Goal: Information Seeking & Learning: Learn about a topic

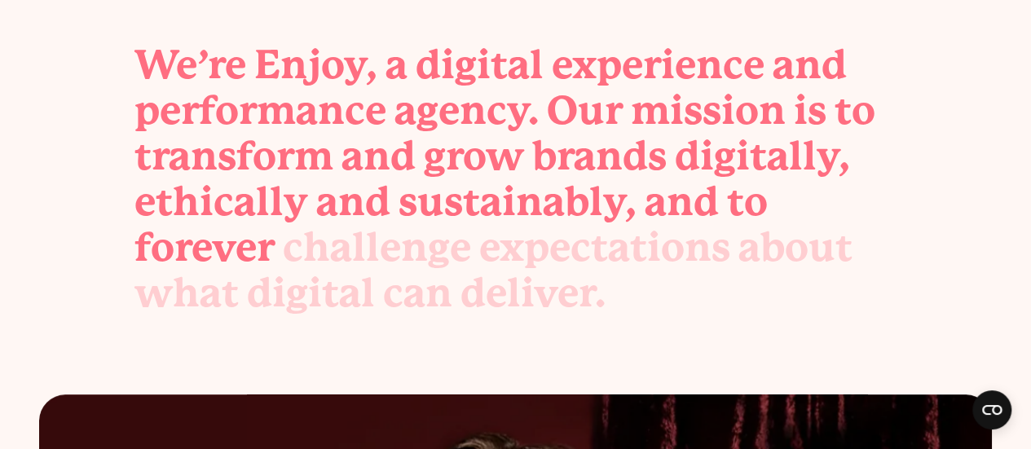
scroll to position [486, 0]
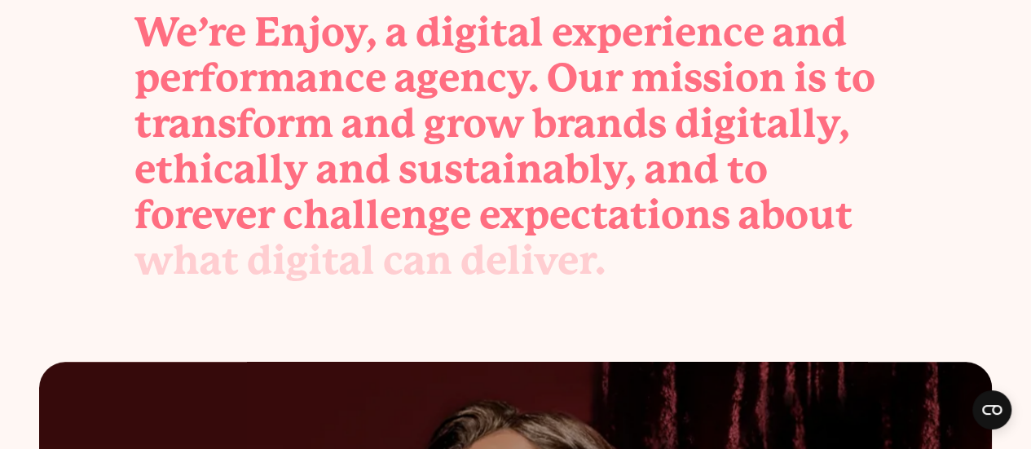
click at [415, 199] on div "challenge" at bounding box center [377, 215] width 188 height 46
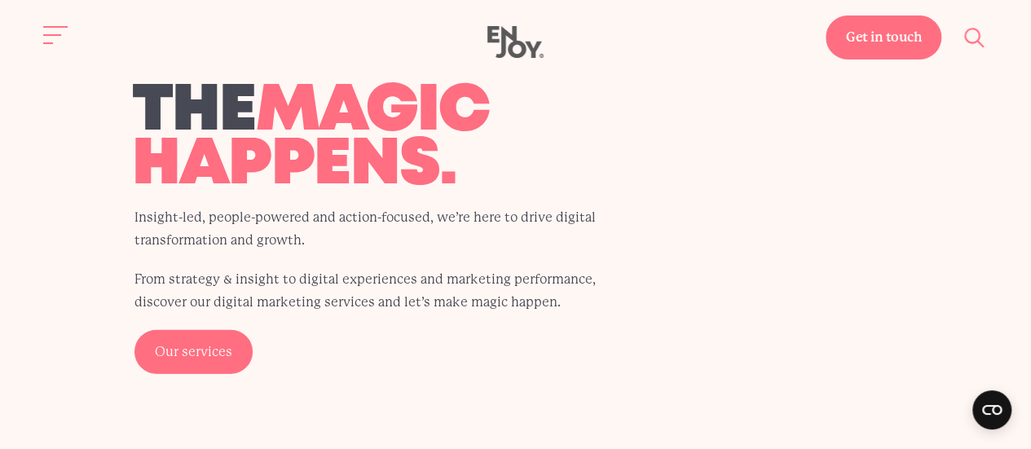
scroll to position [1753, 0]
drag, startPoint x: 415, startPoint y: 199, endPoint x: 349, endPoint y: 193, distance: 66.3
click at [349, 193] on span "magic happens." at bounding box center [311, 139] width 358 height 112
click at [586, 190] on h2 "Where the magic happens." at bounding box center [389, 112] width 514 height 161
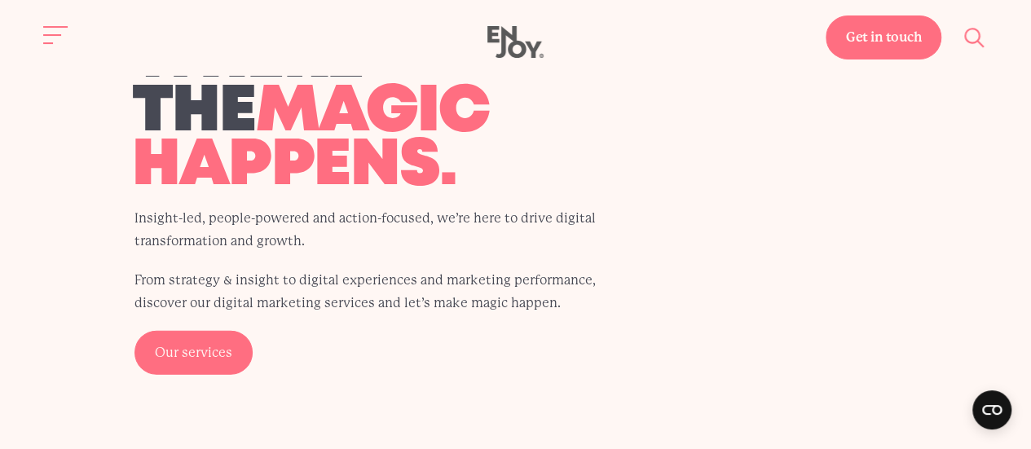
scroll to position [1356, 0]
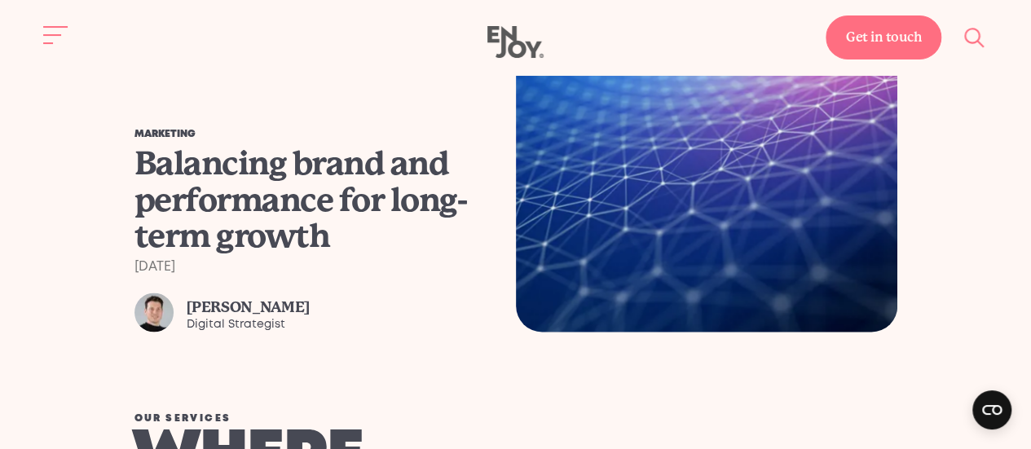
click at [248, 161] on div "Balancing brand and performance for long-term growth" at bounding box center [309, 200] width 351 height 108
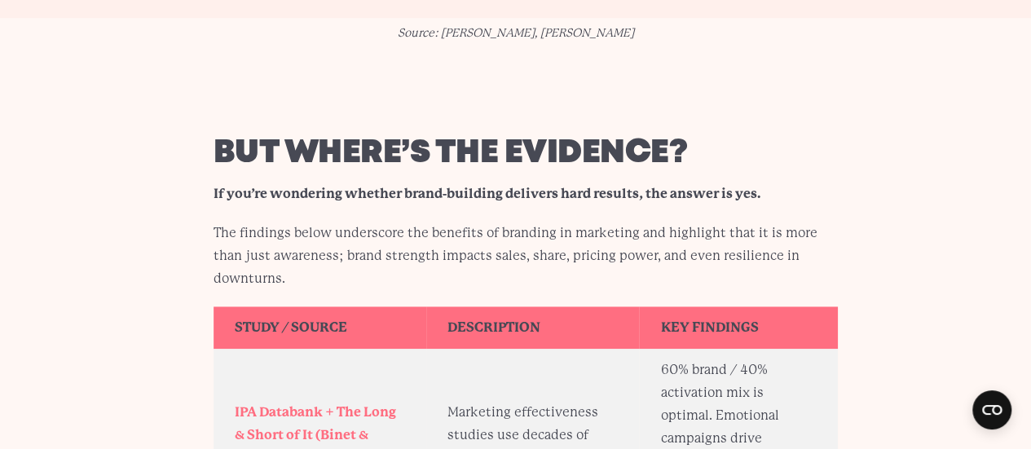
scroll to position [3618, 0]
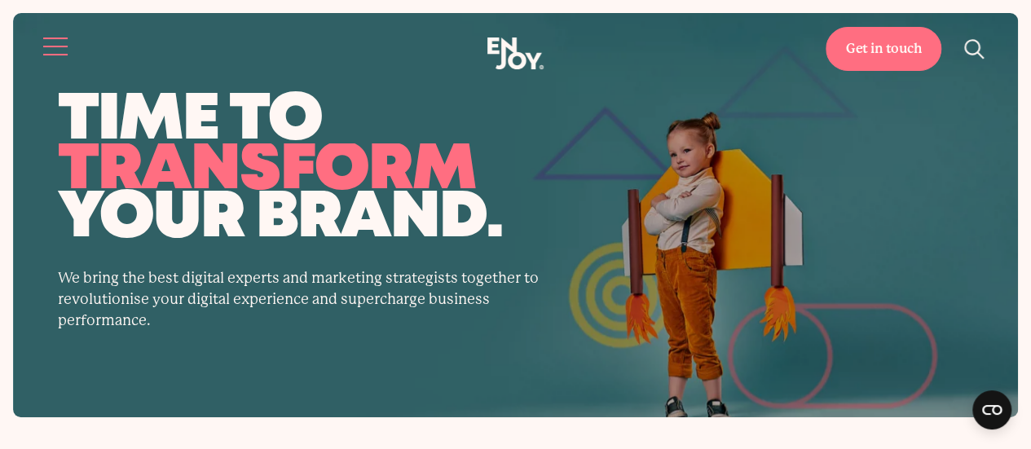
click at [39, 42] on button "Site navigation" at bounding box center [56, 46] width 34 height 34
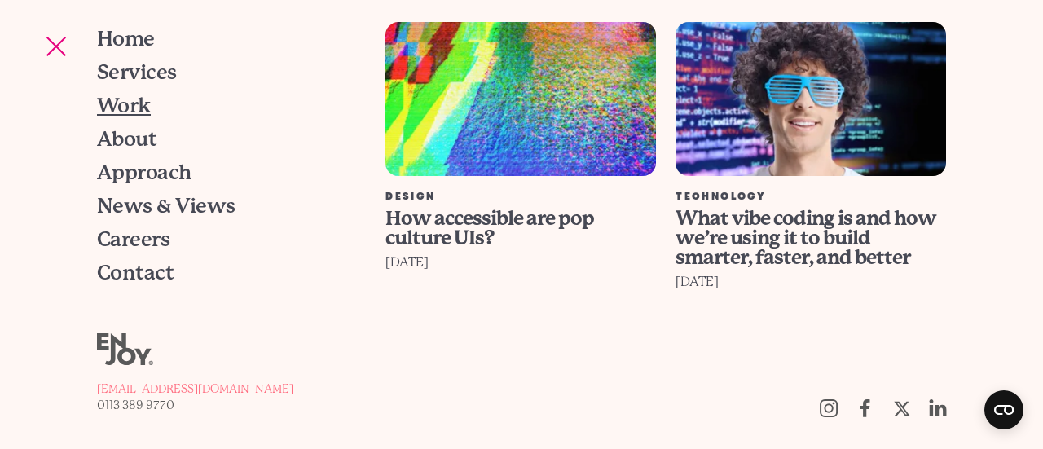
click at [127, 103] on span "Work" at bounding box center [124, 105] width 54 height 20
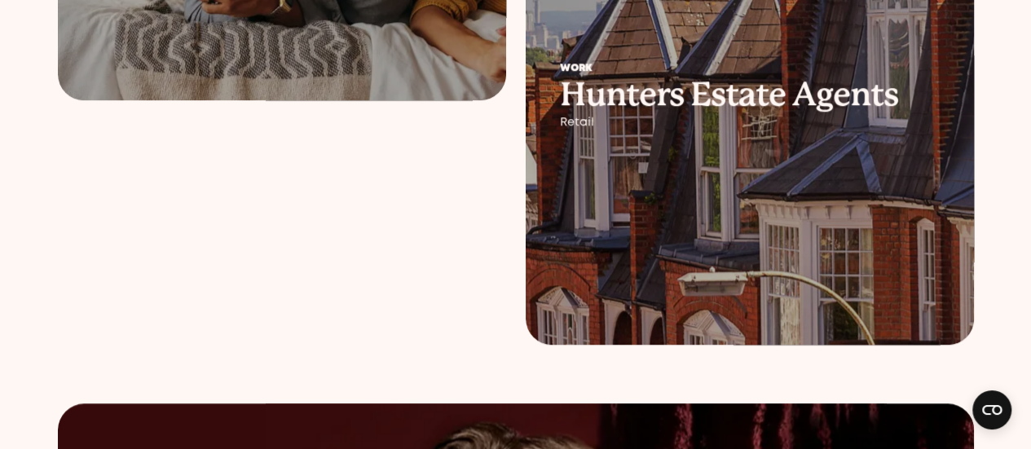
scroll to position [787, 0]
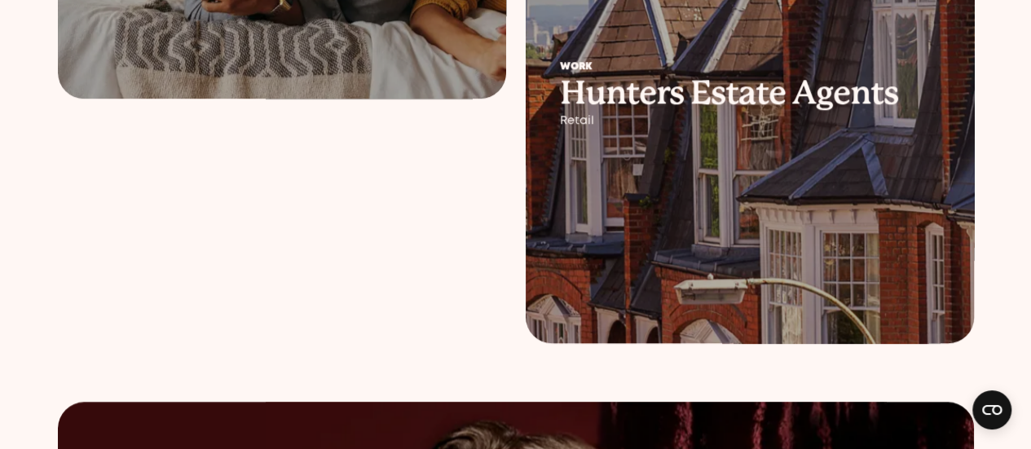
click at [702, 219] on div at bounding box center [750, 94] width 448 height 497
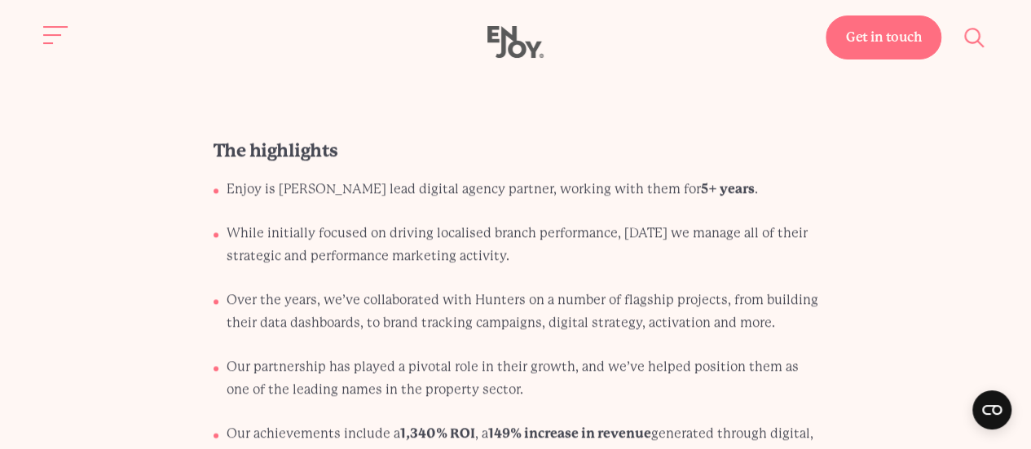
scroll to position [1469, 0]
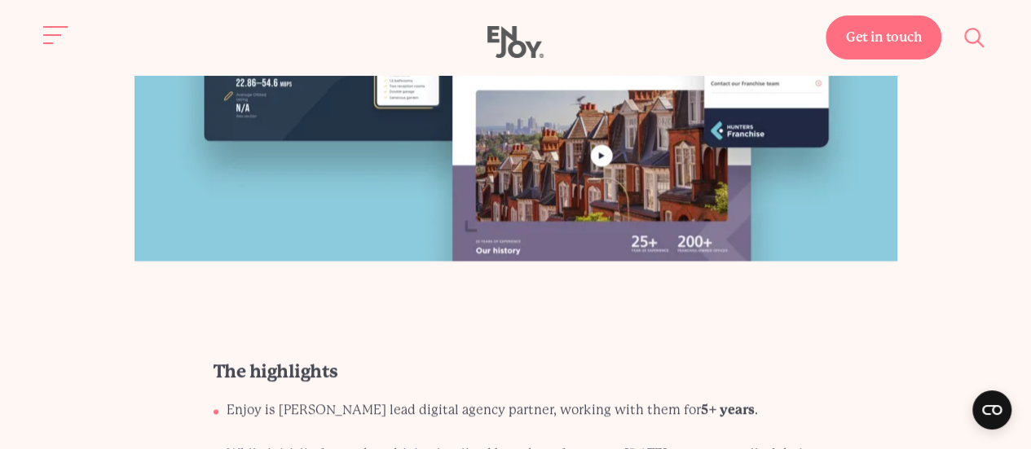
drag, startPoint x: 108, startPoint y: 336, endPoint x: 31, endPoint y: 366, distance: 82.3
